Goal: Information Seeking & Learning: Find specific fact

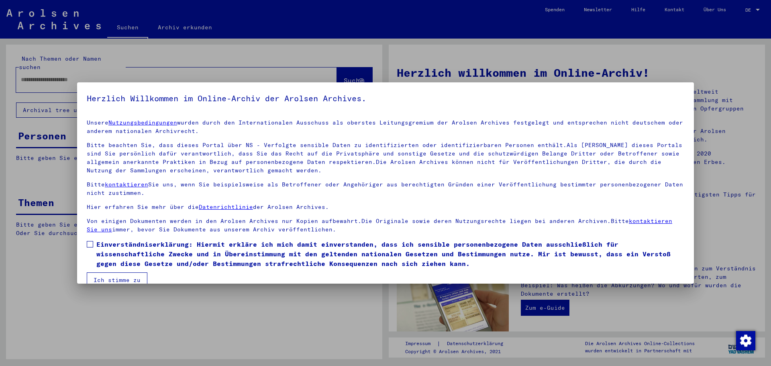
click at [92, 243] on span at bounding box center [90, 244] width 6 height 6
click at [110, 277] on button "Ich stimme zu" at bounding box center [117, 279] width 61 height 15
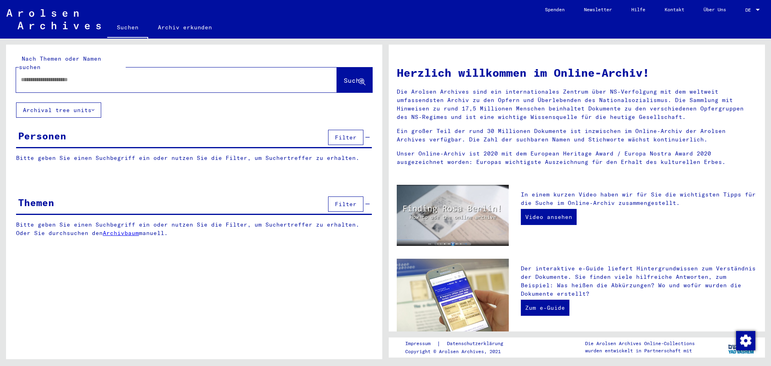
click at [64, 75] on input "text" at bounding box center [167, 79] width 292 height 8
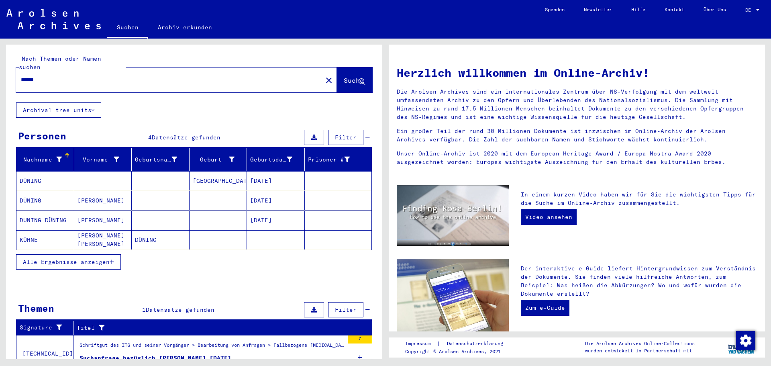
click at [249, 194] on mat-cell "[DATE]" at bounding box center [276, 200] width 58 height 19
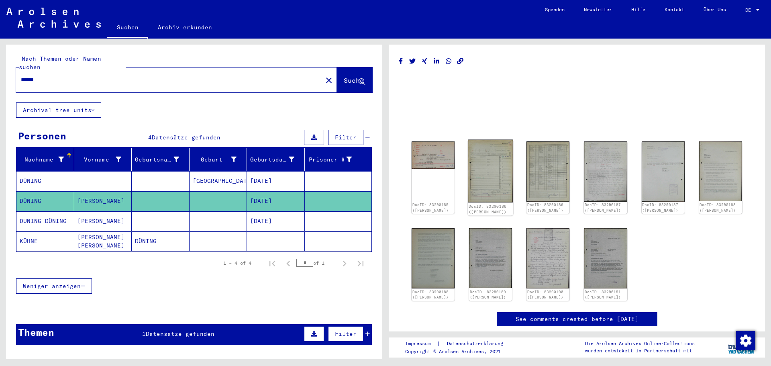
click at [491, 160] on img at bounding box center [490, 171] width 45 height 63
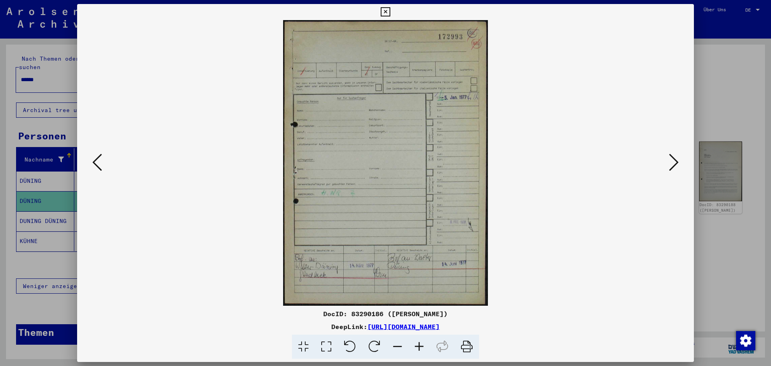
click at [675, 162] on icon at bounding box center [674, 162] width 10 height 19
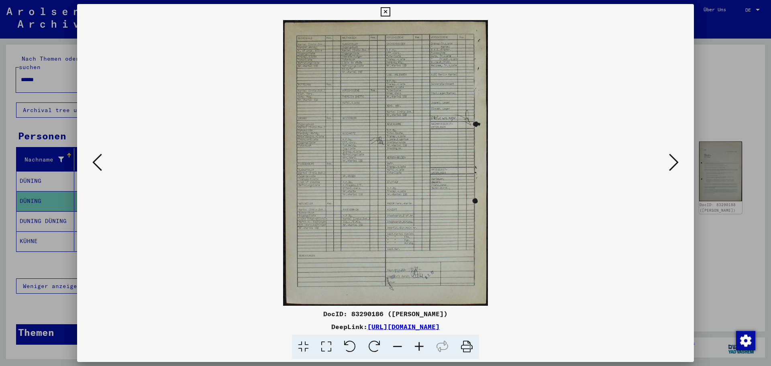
click at [674, 162] on icon at bounding box center [674, 162] width 10 height 19
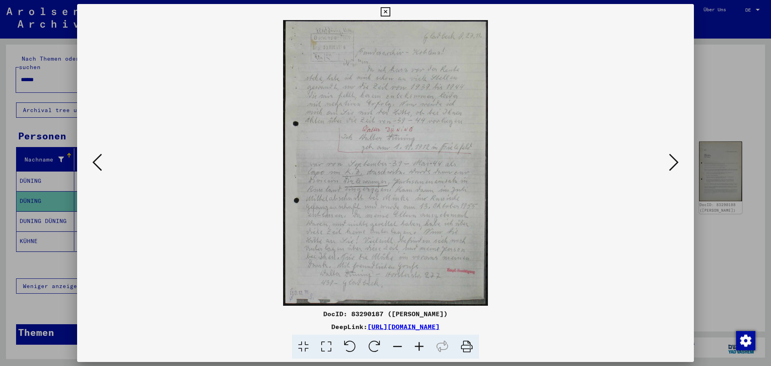
click at [674, 162] on icon at bounding box center [674, 162] width 10 height 19
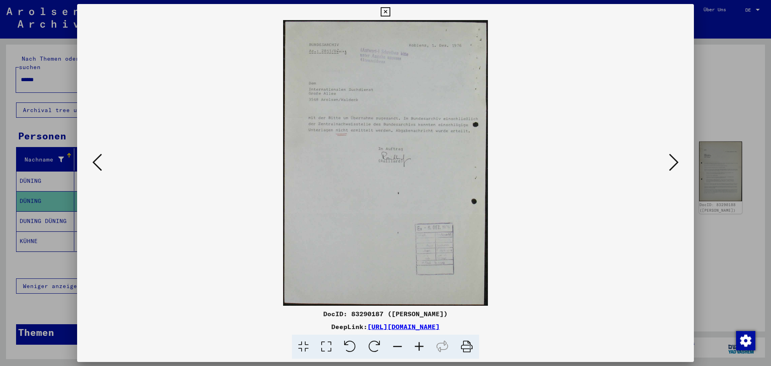
click at [674, 162] on icon at bounding box center [674, 162] width 10 height 19
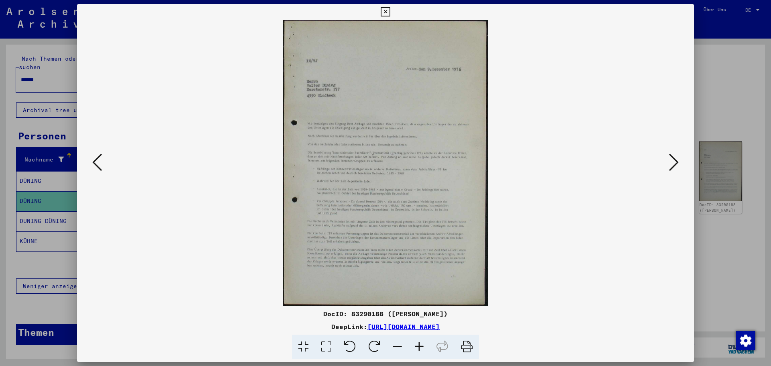
drag, startPoint x: 325, startPoint y: 348, endPoint x: 325, endPoint y: 336, distance: 11.2
click at [325, 348] on icon at bounding box center [326, 346] width 23 height 24
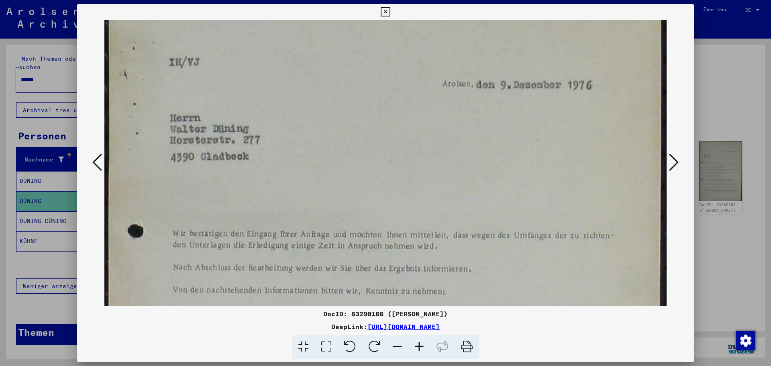
drag, startPoint x: 326, startPoint y: 217, endPoint x: 328, endPoint y: 147, distance: 70.7
click at [328, 147] on img at bounding box center [385, 341] width 562 height 780
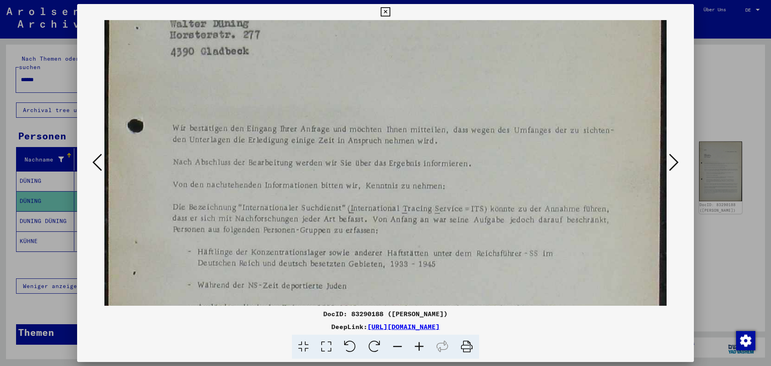
drag, startPoint x: 429, startPoint y: 120, endPoint x: 427, endPoint y: 44, distance: 76.7
click at [427, 44] on img at bounding box center [385, 235] width 562 height 780
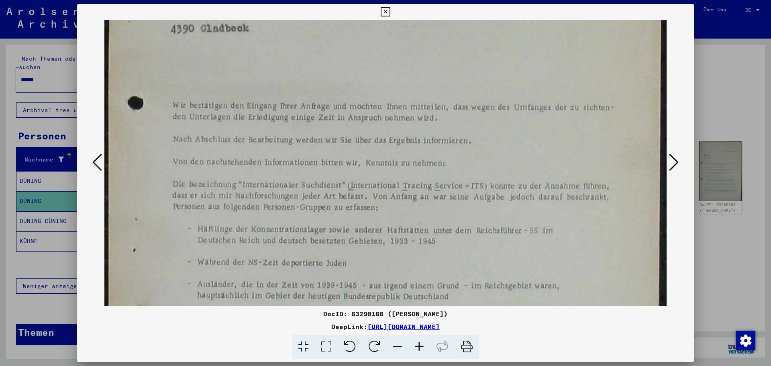
drag, startPoint x: 439, startPoint y: 168, endPoint x: 439, endPoint y: 146, distance: 21.7
click at [439, 146] on img at bounding box center [385, 213] width 562 height 780
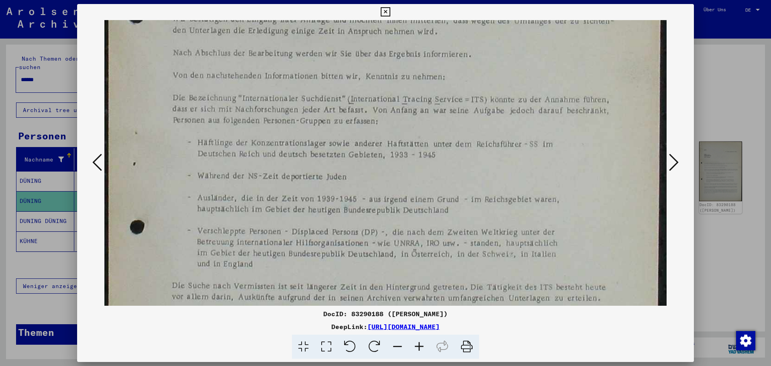
drag, startPoint x: 439, startPoint y: 182, endPoint x: 433, endPoint y: 99, distance: 83.3
click at [434, 100] on img at bounding box center [385, 126] width 562 height 780
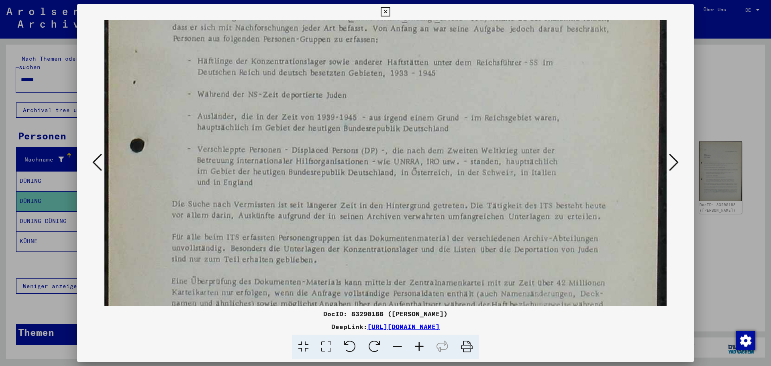
drag, startPoint x: 451, startPoint y: 186, endPoint x: 452, endPoint y: 111, distance: 75.1
click at [452, 111] on img at bounding box center [385, 45] width 562 height 780
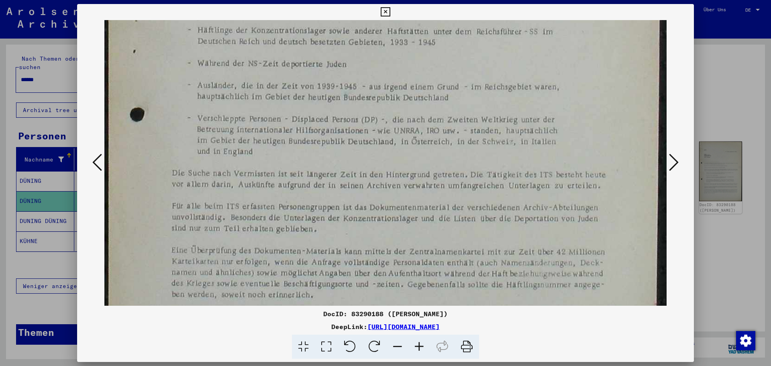
scroll to position [495, 0]
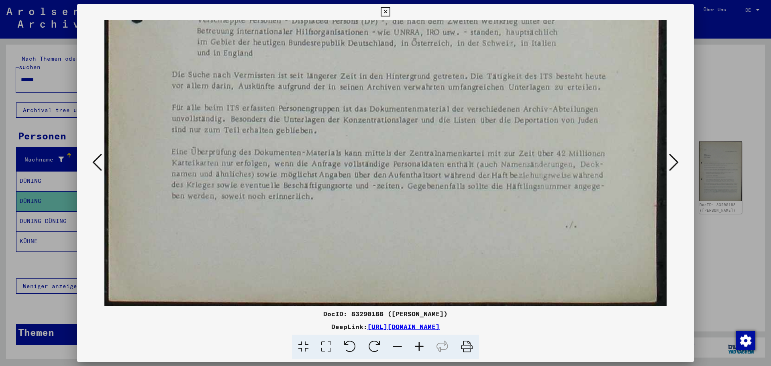
drag, startPoint x: 448, startPoint y: 104, endPoint x: 446, endPoint y: 61, distance: 42.6
click at [667, 162] on button at bounding box center [673, 162] width 14 height 23
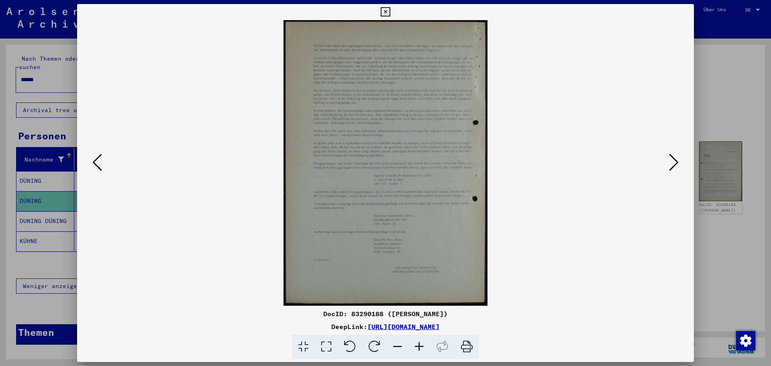
click at [673, 162] on icon at bounding box center [674, 162] width 10 height 19
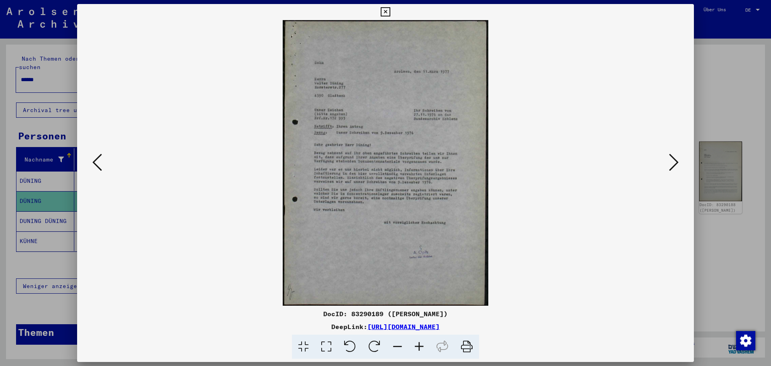
drag, startPoint x: 325, startPoint y: 346, endPoint x: 334, endPoint y: 322, distance: 25.6
click at [325, 346] on icon at bounding box center [326, 346] width 23 height 24
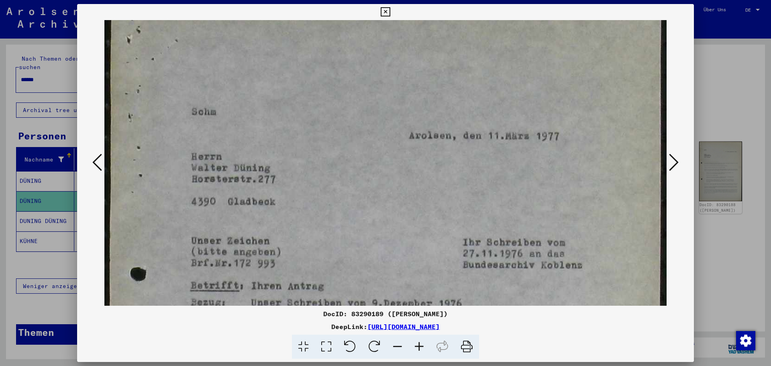
drag, startPoint x: 344, startPoint y: 262, endPoint x: 344, endPoint y: 244, distance: 18.5
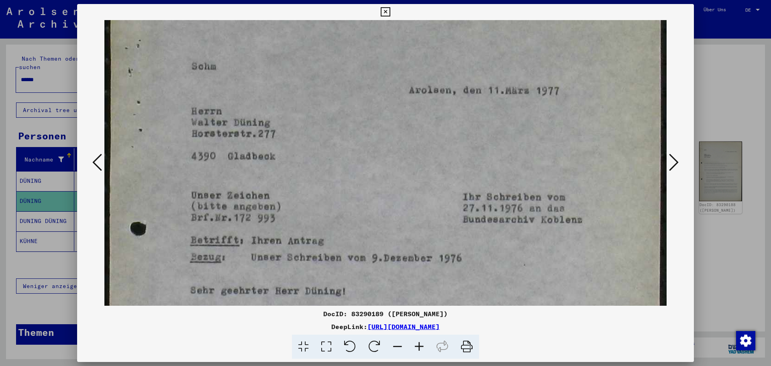
scroll to position [73, 0]
drag, startPoint x: 358, startPoint y: 244, endPoint x: 358, endPoint y: 197, distance: 46.6
click at [358, 197] on img at bounding box center [385, 337] width 562 height 780
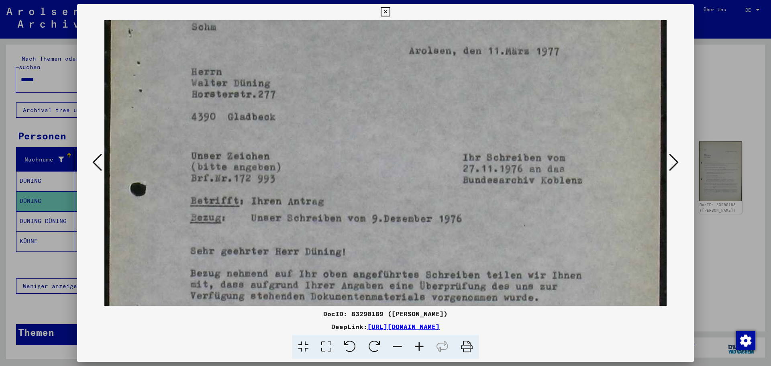
drag, startPoint x: 350, startPoint y: 248, endPoint x: 356, endPoint y: 212, distance: 37.0
click at [356, 212] on img at bounding box center [385, 300] width 562 height 780
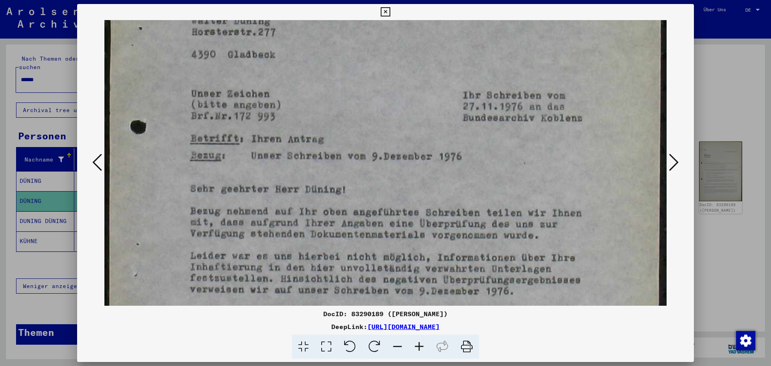
scroll to position [175, 0]
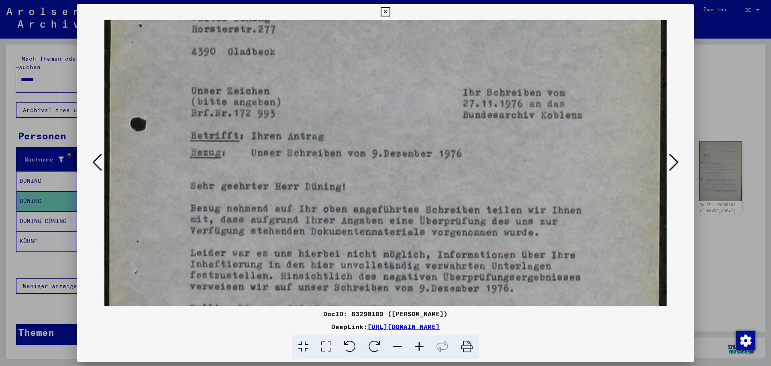
drag, startPoint x: 353, startPoint y: 281, endPoint x: 359, endPoint y: 222, distance: 59.7
click at [359, 222] on img at bounding box center [385, 235] width 562 height 780
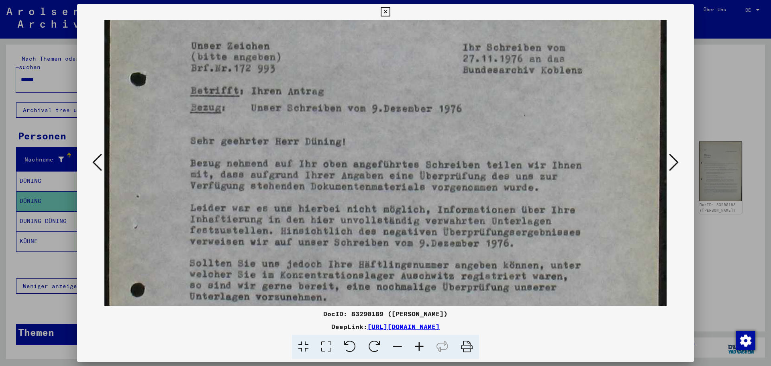
scroll to position [220, 0]
drag, startPoint x: 358, startPoint y: 252, endPoint x: 359, endPoint y: 206, distance: 45.8
click at [359, 206] on img at bounding box center [385, 190] width 562 height 780
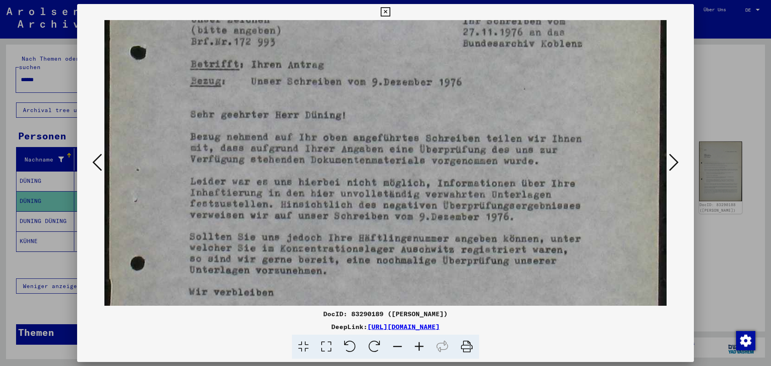
scroll to position [248, 0]
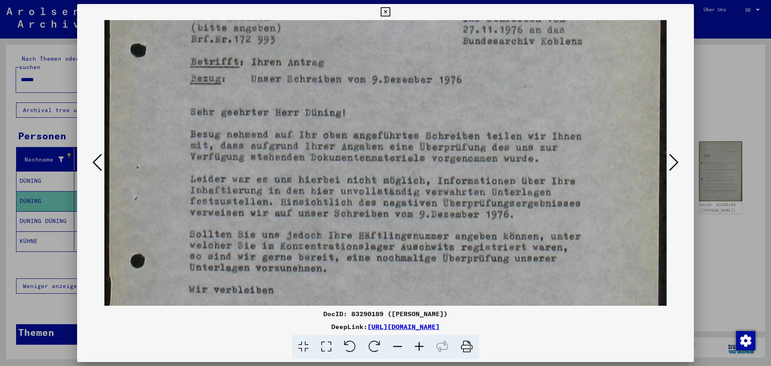
drag, startPoint x: 361, startPoint y: 223, endPoint x: 363, endPoint y: 195, distance: 28.2
click at [363, 195] on img at bounding box center [385, 162] width 562 height 780
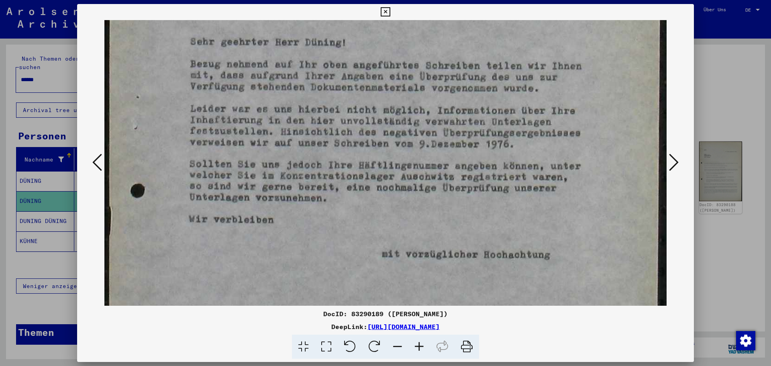
scroll to position [322, 0]
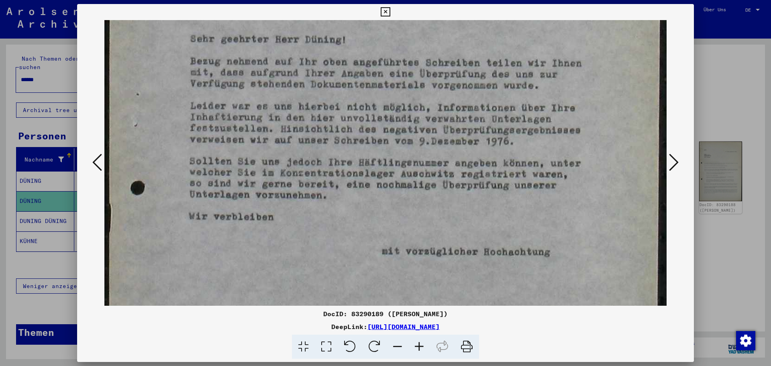
drag, startPoint x: 361, startPoint y: 238, endPoint x: 367, endPoint y: 165, distance: 73.3
click at [367, 165] on img at bounding box center [385, 89] width 562 height 780
click at [674, 166] on icon at bounding box center [674, 162] width 10 height 19
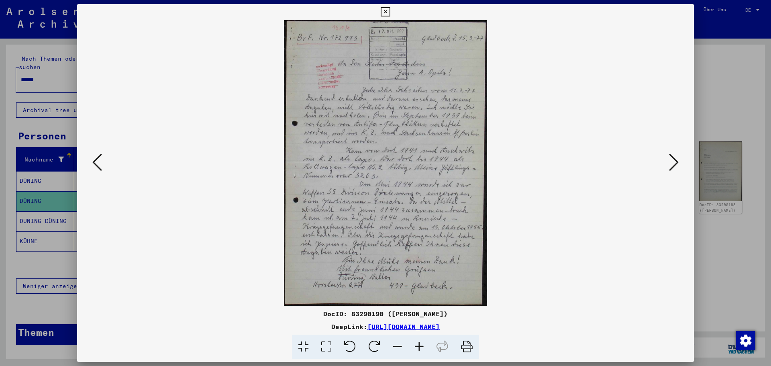
scroll to position [0, 0]
click at [674, 166] on icon at bounding box center [674, 162] width 10 height 19
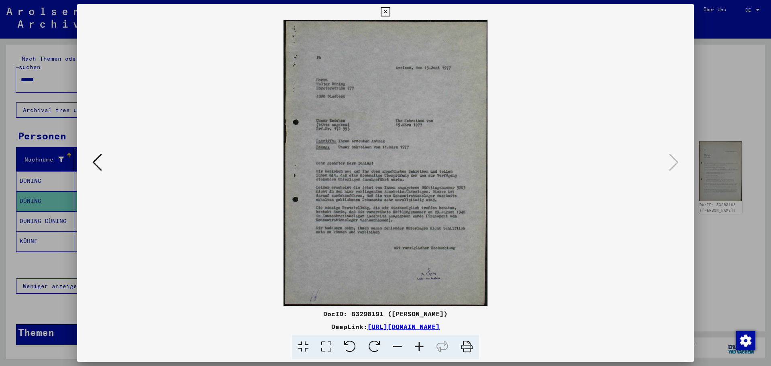
click at [96, 161] on icon at bounding box center [97, 162] width 10 height 19
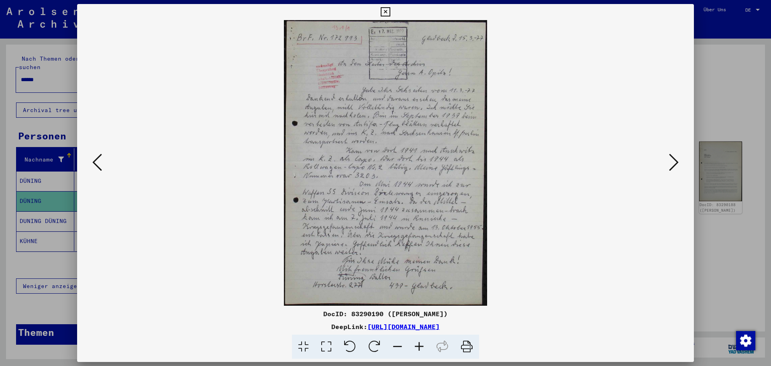
click at [675, 160] on icon at bounding box center [674, 162] width 10 height 19
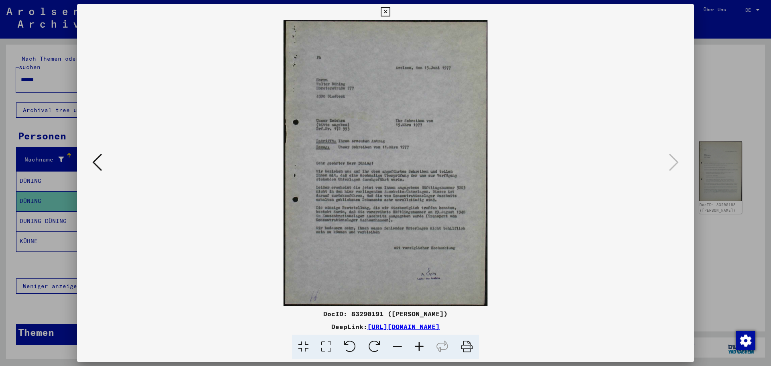
drag, startPoint x: 328, startPoint y: 350, endPoint x: 326, endPoint y: 346, distance: 4.5
click at [328, 350] on icon at bounding box center [326, 346] width 23 height 24
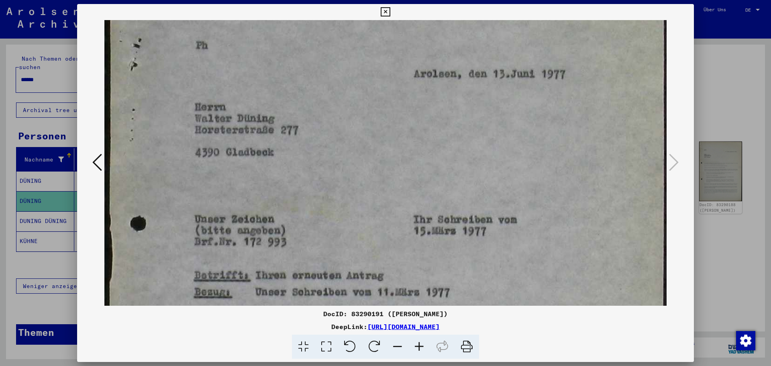
drag, startPoint x: 341, startPoint y: 210, endPoint x: 340, endPoint y: 193, distance: 16.5
click at [340, 193] on img at bounding box center [385, 335] width 562 height 785
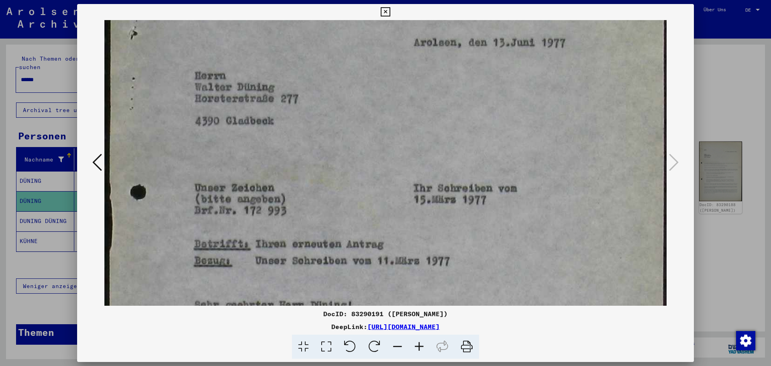
drag, startPoint x: 385, startPoint y: 254, endPoint x: 383, endPoint y: 222, distance: 31.8
click at [383, 222] on img at bounding box center [385, 303] width 562 height 785
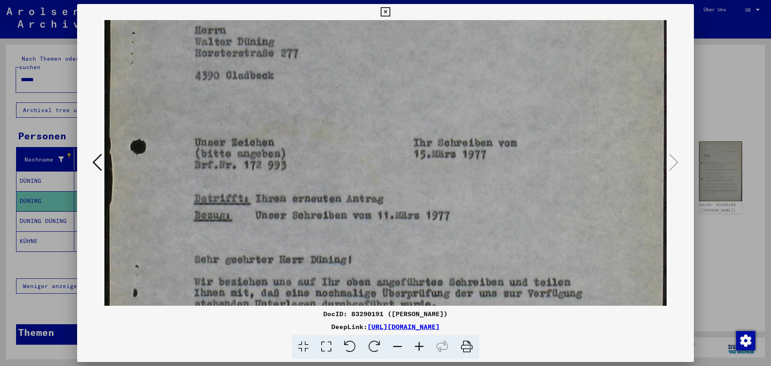
drag, startPoint x: 415, startPoint y: 271, endPoint x: 407, endPoint y: 222, distance: 50.2
click at [407, 222] on img at bounding box center [385, 258] width 562 height 785
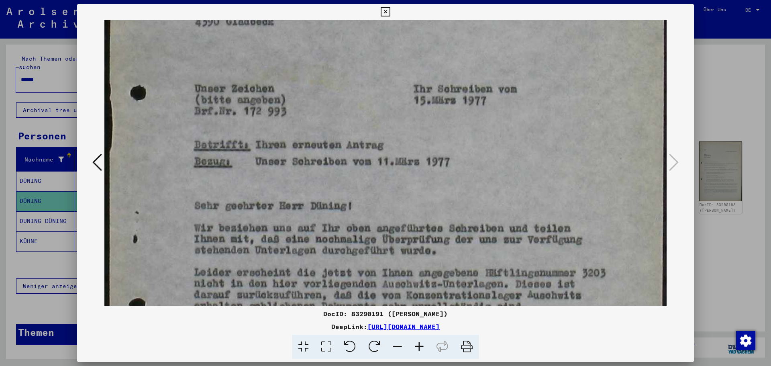
drag, startPoint x: 434, startPoint y: 261, endPoint x: 434, endPoint y: 236, distance: 25.7
click at [434, 236] on img at bounding box center [385, 204] width 562 height 785
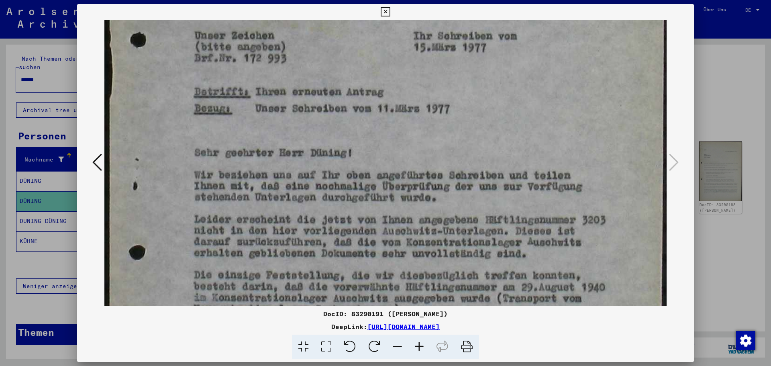
drag, startPoint x: 449, startPoint y: 238, endPoint x: 450, endPoint y: 227, distance: 10.4
click at [450, 227] on img at bounding box center [385, 151] width 562 height 785
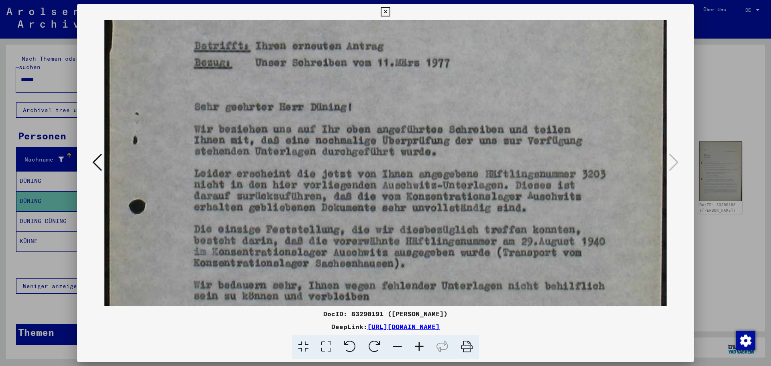
scroll to position [307, 0]
drag, startPoint x: 456, startPoint y: 248, endPoint x: 458, endPoint y: 205, distance: 43.0
click at [458, 205] on img at bounding box center [385, 105] width 562 height 785
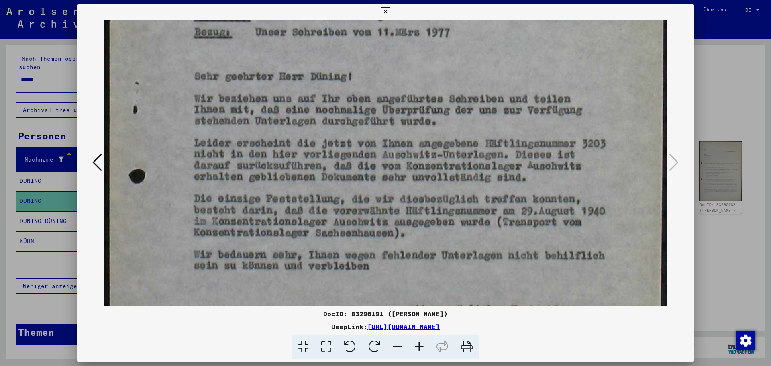
scroll to position [354, 0]
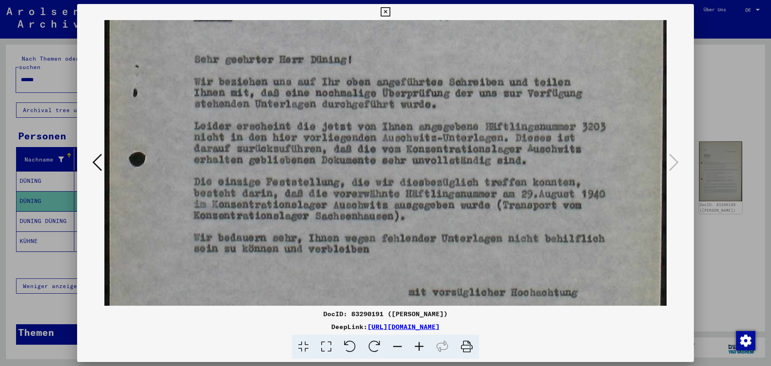
drag, startPoint x: 456, startPoint y: 248, endPoint x: 456, endPoint y: 202, distance: 46.6
click at [456, 202] on img at bounding box center [385, 58] width 562 height 785
click at [712, 232] on div at bounding box center [385, 183] width 771 height 366
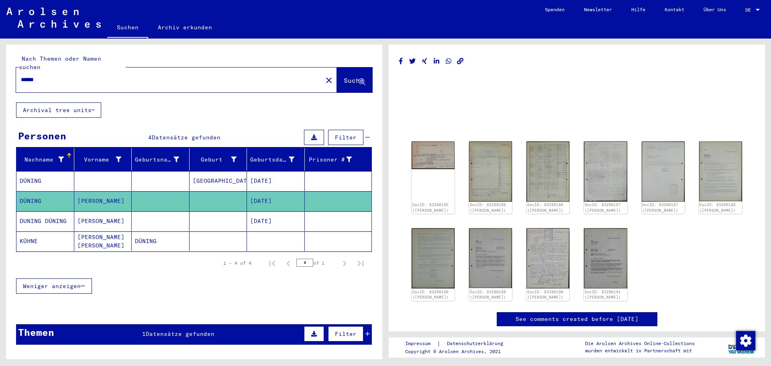
click at [687, 171] on div "DocID: 83290185 ([PERSON_NAME]) DocID: 83290186 ([PERSON_NAME]) DocID: 83290186…" at bounding box center [576, 220] width 337 height 165
click at [704, 172] on img at bounding box center [720, 171] width 45 height 63
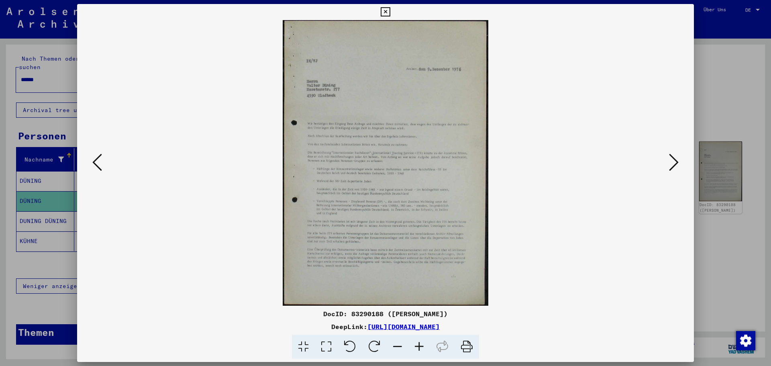
click at [325, 339] on icon at bounding box center [326, 346] width 23 height 24
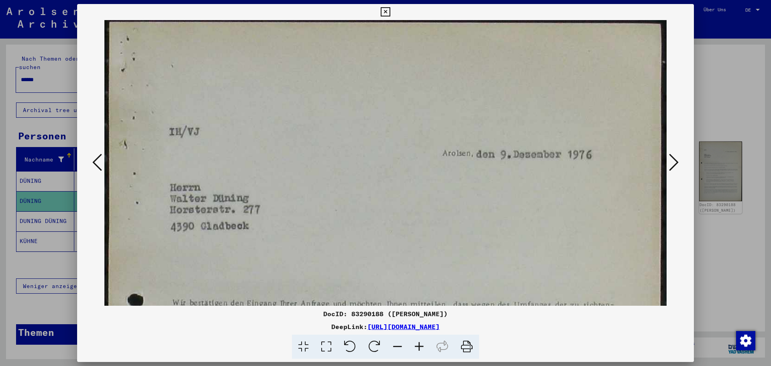
click at [723, 111] on div at bounding box center [385, 183] width 771 height 366
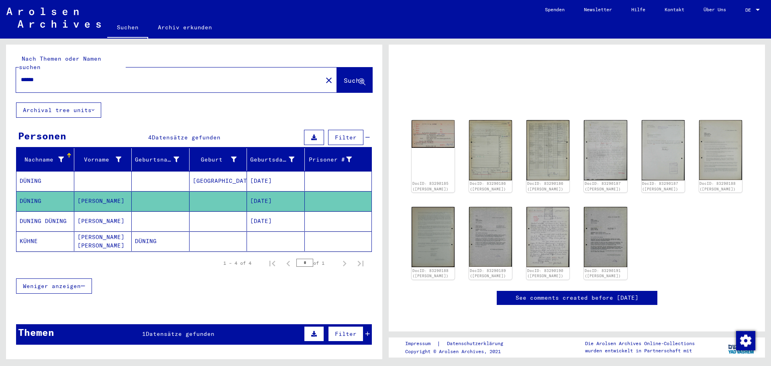
scroll to position [80, 0]
drag, startPoint x: 202, startPoint y: 326, endPoint x: 218, endPoint y: 317, distance: 18.3
click at [202, 330] on span "Datensätze gefunden" at bounding box center [180, 333] width 69 height 7
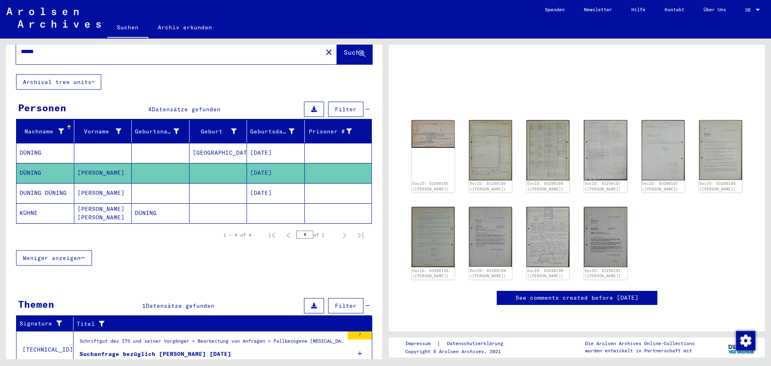
scroll to position [0, 0]
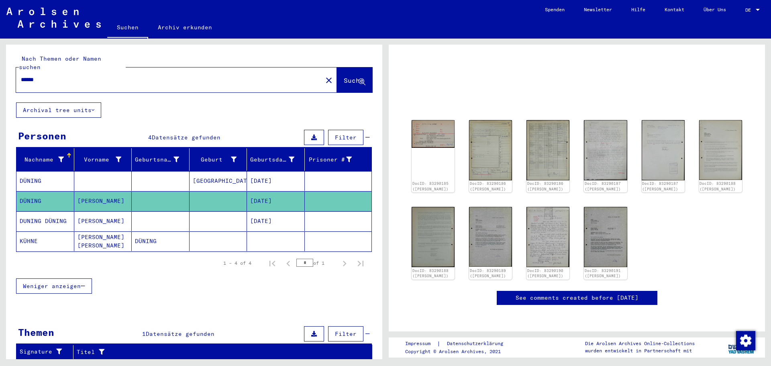
drag, startPoint x: 46, startPoint y: 71, endPoint x: 0, endPoint y: 72, distance: 45.8
click at [0, 72] on div "Nach Themen oder Namen suchen ****** close Suche Archival tree units Personen 4…" at bounding box center [192, 199] width 385 height 320
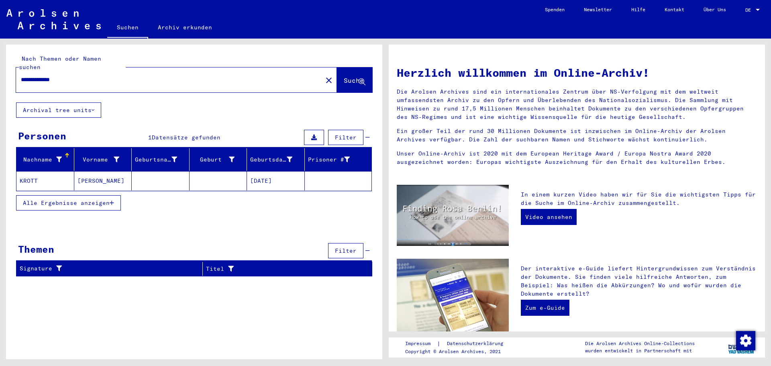
click at [95, 199] on span "Alle Ergebnisse anzeigen" at bounding box center [66, 202] width 87 height 7
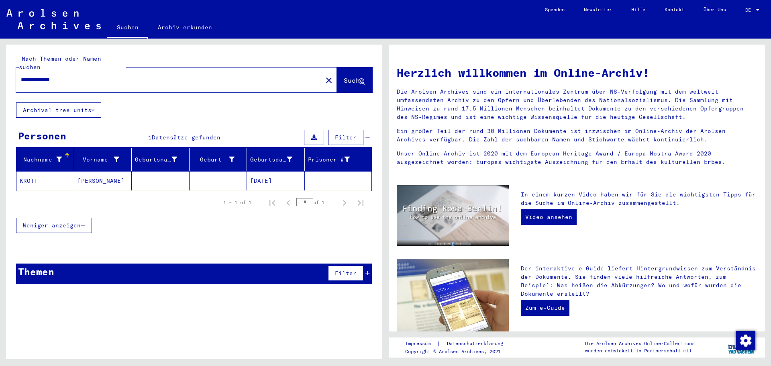
drag, startPoint x: 86, startPoint y: 71, endPoint x: 0, endPoint y: 74, distance: 86.3
click at [0, 74] on div "**********" at bounding box center [192, 199] width 385 height 320
type input "**********"
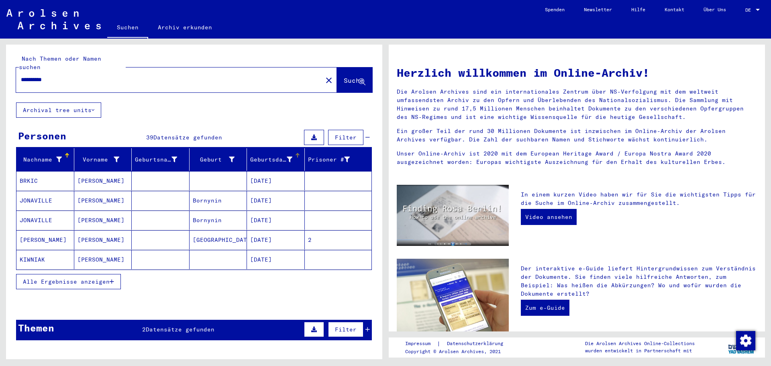
click at [258, 155] on div "Geburtsdatum" at bounding box center [271, 159] width 42 height 8
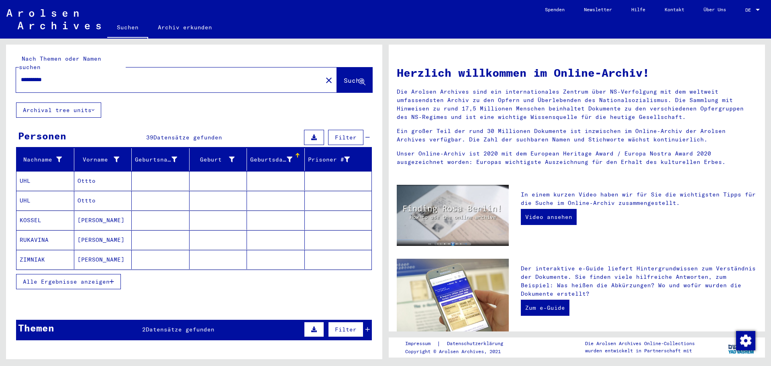
click at [109, 278] on span "Alle Ergebnisse anzeigen" at bounding box center [66, 281] width 87 height 7
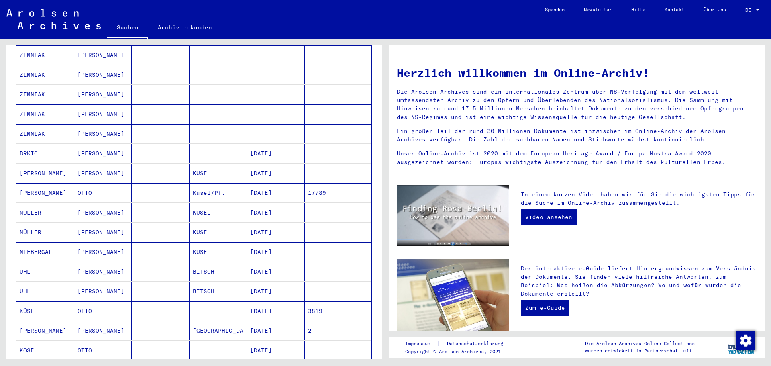
scroll to position [241, 0]
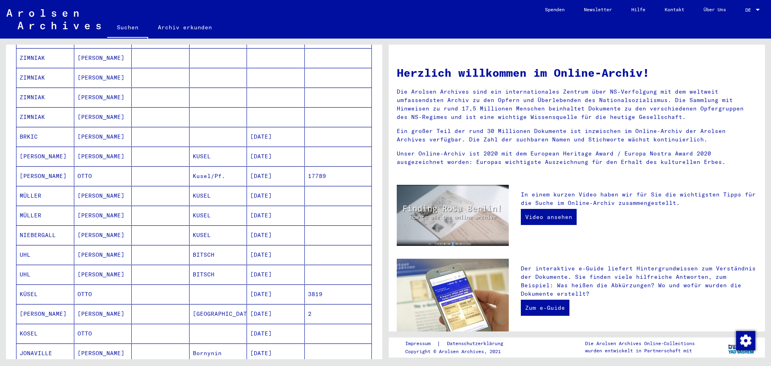
click at [273, 304] on mat-cell "[DATE]" at bounding box center [276, 313] width 58 height 19
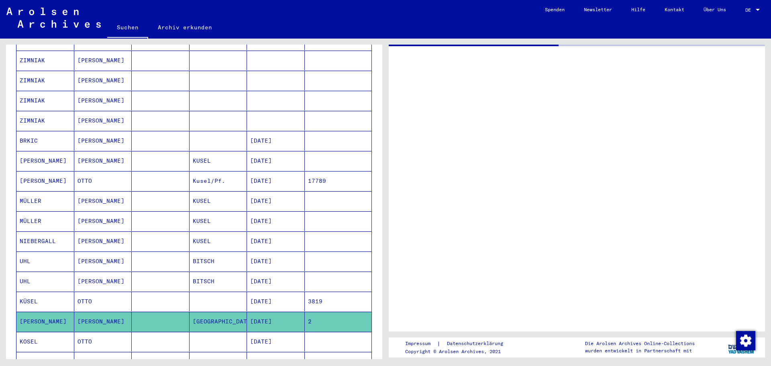
scroll to position [243, 0]
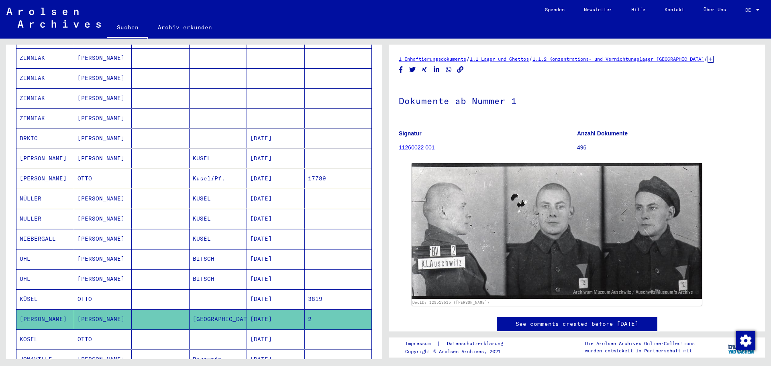
click at [273, 289] on mat-cell "[DATE]" at bounding box center [276, 299] width 58 height 20
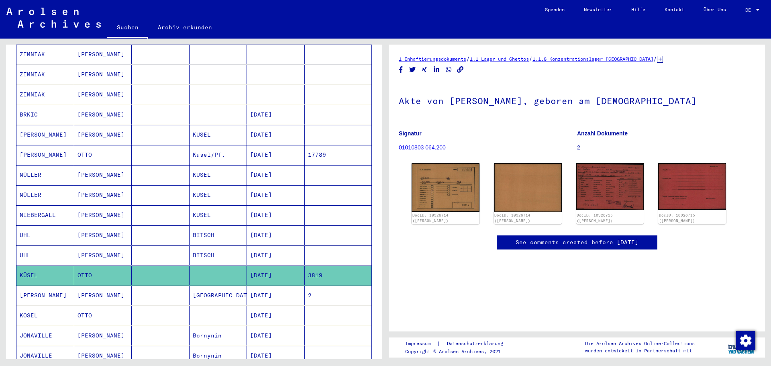
scroll to position [283, 0]
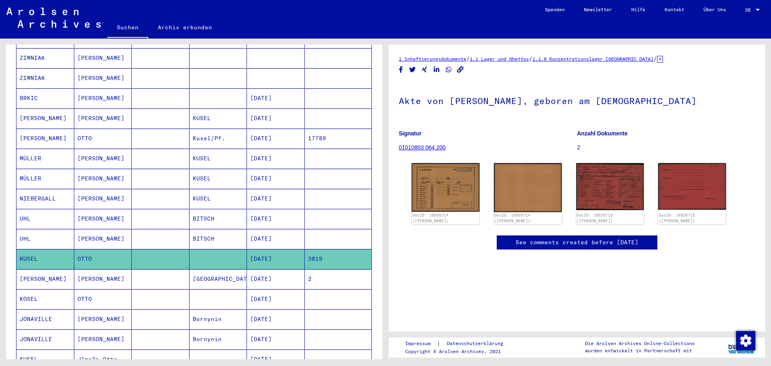
click at [279, 292] on mat-cell "[DATE]" at bounding box center [276, 299] width 58 height 20
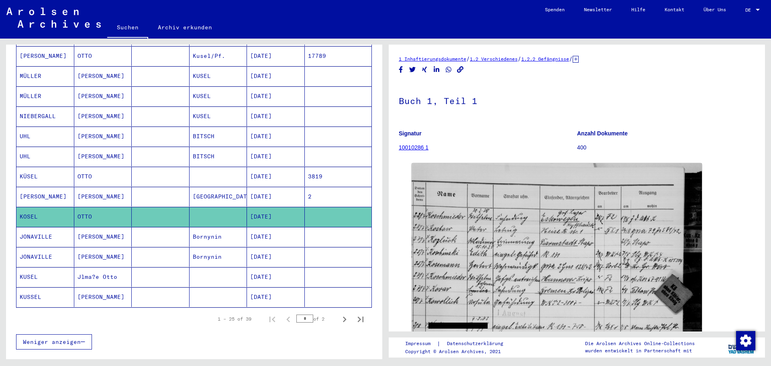
scroll to position [444, 0]
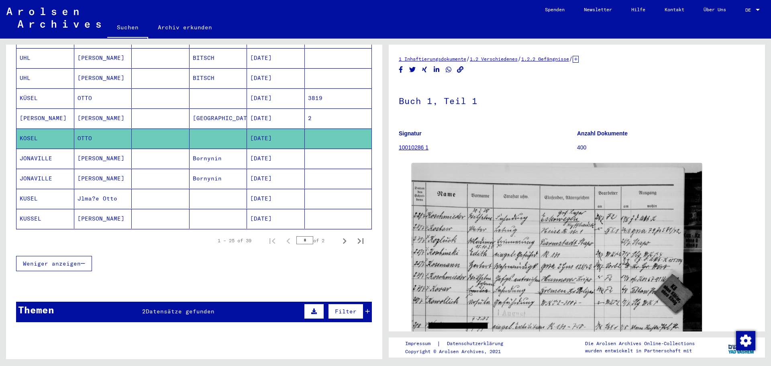
click at [173, 307] on span "Datensätze gefunden" at bounding box center [180, 310] width 69 height 7
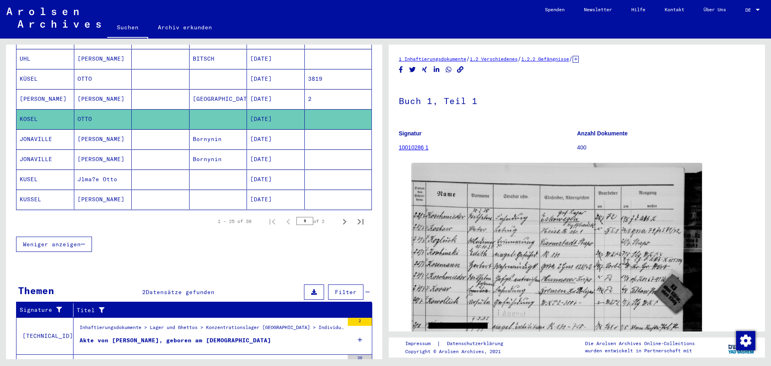
scroll to position [511, 0]
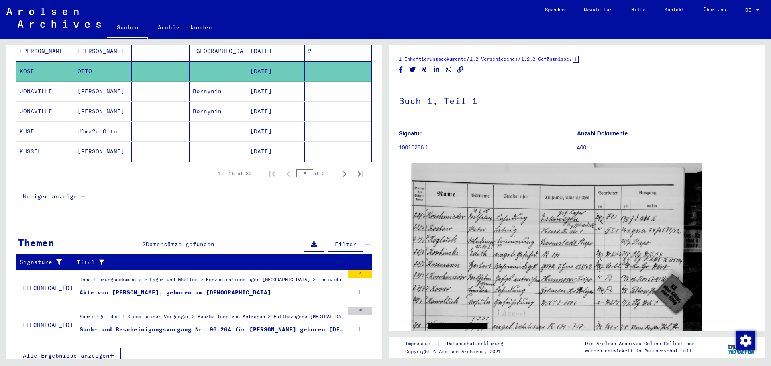
click at [234, 325] on div "Such- und Bescheinigungsvorgang Nr. 96.264 für [PERSON_NAME] geboren [DEMOGRAPH…" at bounding box center [211, 329] width 264 height 8
